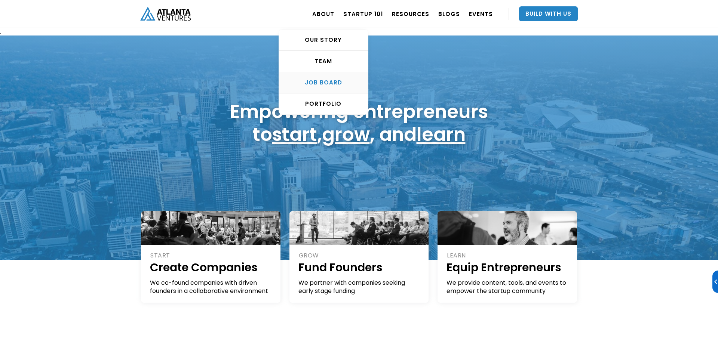
click at [329, 84] on div "Job Board" at bounding box center [323, 82] width 89 height 7
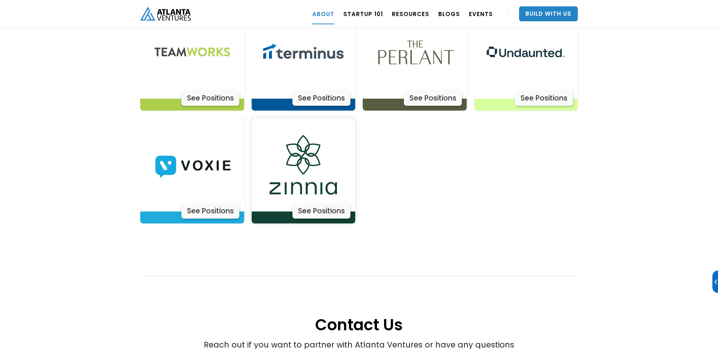
scroll to position [2491, 0]
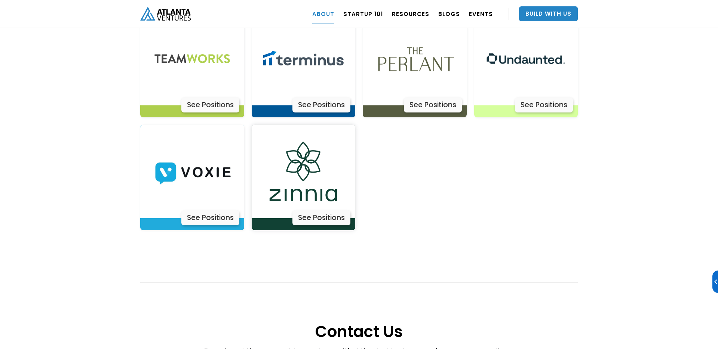
click at [309, 211] on div "See Positions" at bounding box center [322, 218] width 58 height 15
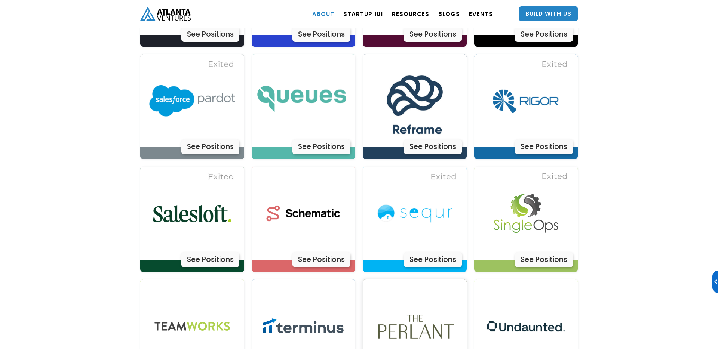
scroll to position [2174, 0]
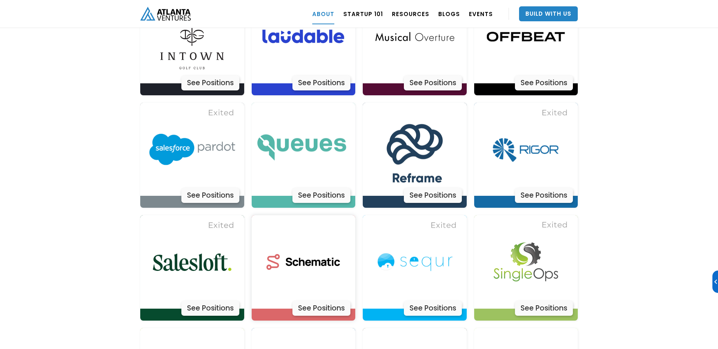
click at [322, 301] on div "See Positions" at bounding box center [322, 308] width 58 height 15
